Goal: Information Seeking & Learning: Find specific fact

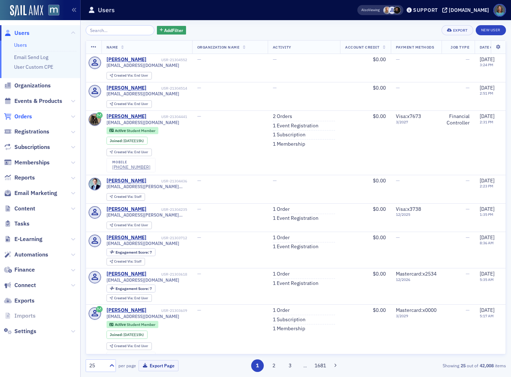
click at [28, 114] on span "Orders" at bounding box center [23, 117] width 18 height 8
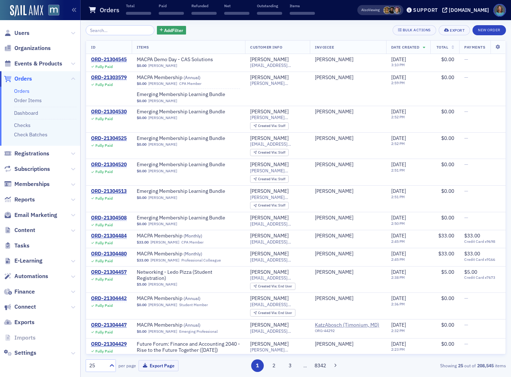
click at [108, 29] on input "search" at bounding box center [120, 30] width 69 height 10
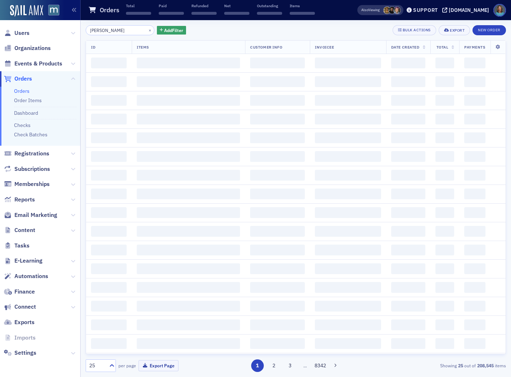
type input "[PERSON_NAME]"
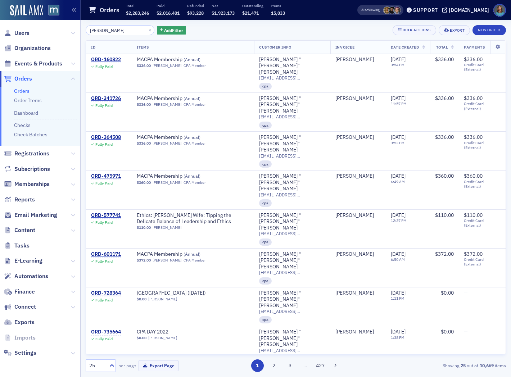
click at [416, 51] on th "Date Created" at bounding box center [408, 47] width 44 height 13
click at [422, 48] on icon at bounding box center [423, 48] width 3 height 4
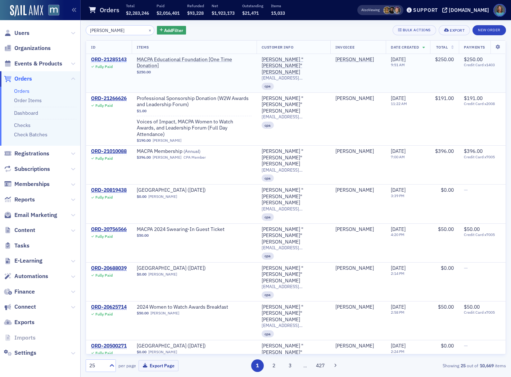
click at [98, 59] on div "ORD-21285143" at bounding box center [109, 59] width 36 height 6
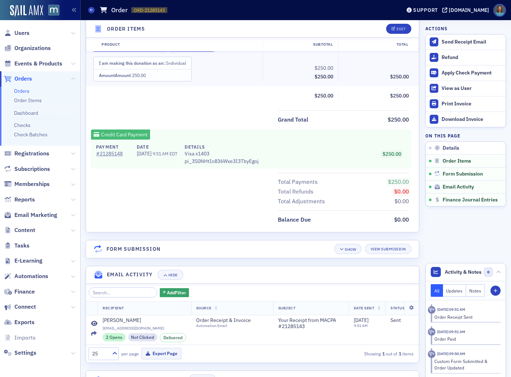
scroll to position [299, 0]
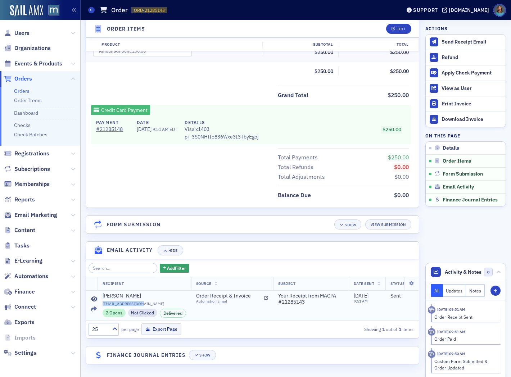
drag, startPoint x: 102, startPoint y: 300, endPoint x: 139, endPoint y: 299, distance: 36.3
click at [139, 301] on span "[EMAIL_ADDRESS][DOMAIN_NAME]" at bounding box center [143, 303] width 83 height 5
copy span "[EMAIL_ADDRESS][DOMAIN_NAME]"
